Goal: Transaction & Acquisition: Obtain resource

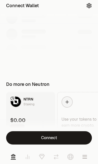
scroll to position [81, 0]
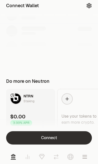
click at [77, 132] on button "Connect" at bounding box center [49, 137] width 86 height 13
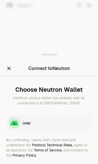
scroll to position [37, 0]
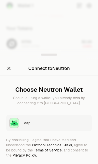
click at [22, 123] on button "Leap" at bounding box center [49, 123] width 86 height 16
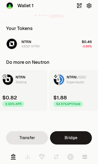
scroll to position [0, 0]
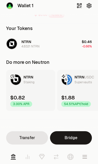
click at [77, 88] on link "NTRN USDC Supervaults $1.88 54.51% APY/hold" at bounding box center [81, 90] width 49 height 41
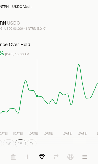
click at [12, 158] on icon at bounding box center [13, 156] width 5 height 5
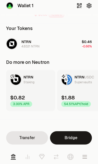
click at [86, 159] on icon "button" at bounding box center [85, 157] width 6 height 6
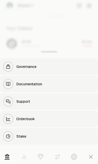
click at [73, 135] on div "Stake" at bounding box center [55, 136] width 79 height 5
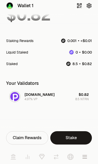
scroll to position [22, 0]
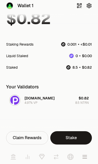
click at [14, 156] on icon at bounding box center [13, 156] width 5 height 5
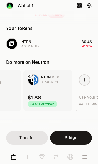
scroll to position [0, 37]
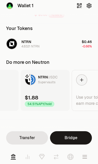
click at [38, 96] on div "$1.88 54.51% APY/hold" at bounding box center [40, 100] width 30 height 13
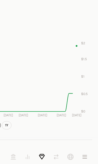
click at [78, 49] on icon "Aug 3 Aug 7 Aug 11 Aug 15 Aug 19 Aug 24 Aug 29 Sep 2 $0 $0.5 $1 $1.5 $2" at bounding box center [24, 79] width 137 height 77
click at [79, 46] on icon "Aug 3 Aug 7 Aug 11 Aug 15 Aug 19 Aug 24 Aug 29 Sep 2 $0 $0.5 $1 $1.5 $2" at bounding box center [24, 79] width 137 height 77
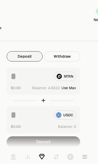
click at [66, 75] on div "NTRN" at bounding box center [44, 76] width 66 height 9
click at [18, 81] on div "NTRN $0.00 Balance: Use Max" at bounding box center [44, 81] width 74 height 27
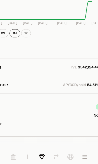
scroll to position [234, 4]
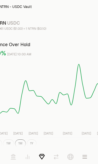
click at [11, 157] on icon at bounding box center [13, 157] width 6 height 6
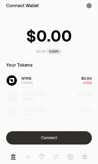
click at [66, 134] on button "Connect" at bounding box center [49, 137] width 86 height 13
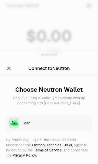
click at [60, 123] on div "Leap" at bounding box center [56, 122] width 67 height 5
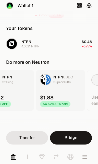
scroll to position [0, 66]
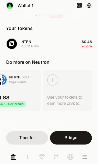
click at [56, 77] on div at bounding box center [52, 79] width 11 height 11
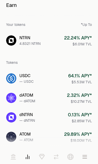
click at [71, 96] on div "2.32 % APY*" at bounding box center [79, 95] width 25 height 7
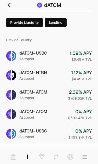
click at [10, 6] on icon at bounding box center [9, 5] width 3 height 5
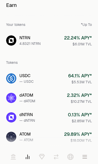
click at [21, 118] on div "— dNTRN" at bounding box center [27, 120] width 16 height 5
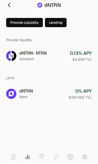
click at [11, 7] on icon at bounding box center [9, 5] width 6 height 6
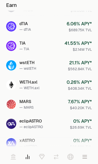
scroll to position [155, 0]
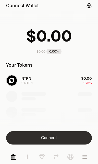
click at [53, 137] on button "Connect" at bounding box center [49, 137] width 86 height 13
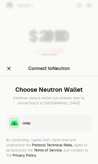
click at [53, 123] on div "Leap" at bounding box center [56, 122] width 67 height 5
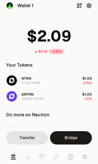
click at [14, 157] on icon at bounding box center [13, 156] width 5 height 5
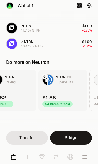
scroll to position [0, 19]
click at [85, 162] on button "button" at bounding box center [85, 157] width 14 height 14
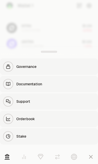
click at [40, 154] on icon at bounding box center [40, 156] width 5 height 5
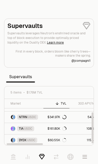
scroll to position [20, 120]
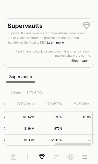
click at [11, 156] on icon at bounding box center [13, 156] width 5 height 5
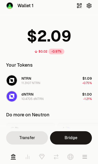
click at [86, 161] on button "button" at bounding box center [85, 157] width 14 height 14
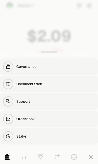
click at [42, 155] on icon at bounding box center [41, 157] width 6 height 6
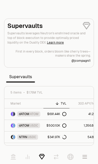
scroll to position [18, 0]
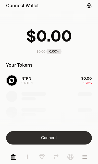
click at [70, 138] on button "Connect" at bounding box center [49, 137] width 86 height 13
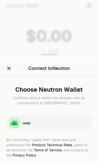
click at [73, 125] on div "Leap" at bounding box center [56, 122] width 67 height 5
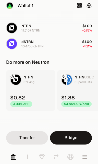
click at [82, 160] on icon "button" at bounding box center [85, 157] width 6 height 6
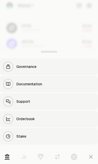
click at [16, 41] on div at bounding box center [49, 82] width 98 height 164
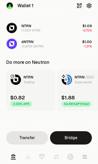
click at [69, 161] on link at bounding box center [71, 157] width 14 height 14
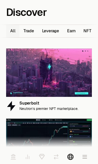
click at [44, 160] on link at bounding box center [42, 157] width 14 height 14
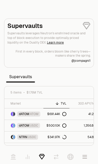
click at [25, 155] on icon at bounding box center [28, 157] width 6 height 6
click at [10, 154] on link at bounding box center [13, 157] width 14 height 14
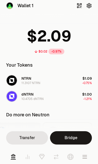
click at [83, 161] on button "button" at bounding box center [85, 157] width 14 height 14
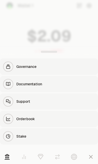
click at [16, 35] on div at bounding box center [49, 82] width 98 height 164
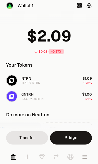
click at [69, 158] on icon at bounding box center [71, 157] width 6 height 6
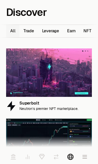
click at [43, 159] on icon at bounding box center [42, 157] width 6 height 6
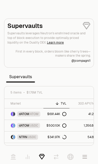
click at [28, 157] on icon at bounding box center [28, 157] width 6 height 6
click at [13, 157] on icon at bounding box center [13, 156] width 5 height 5
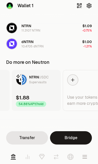
scroll to position [0, 66]
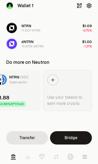
click at [68, 88] on link "Use your tokens to earn more crypto." at bounding box center [67, 90] width 49 height 41
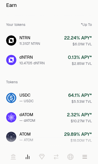
click at [72, 58] on div "0.13 % APY*" at bounding box center [80, 57] width 24 height 7
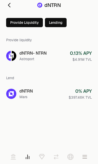
click at [75, 54] on div "0.13 % APY" at bounding box center [81, 53] width 22 height 7
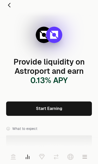
click at [64, 107] on link "Start Earning" at bounding box center [49, 108] width 86 height 14
